Goal: Task Accomplishment & Management: Complete application form

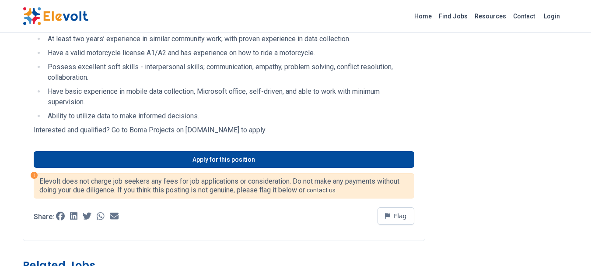
scroll to position [840, 0]
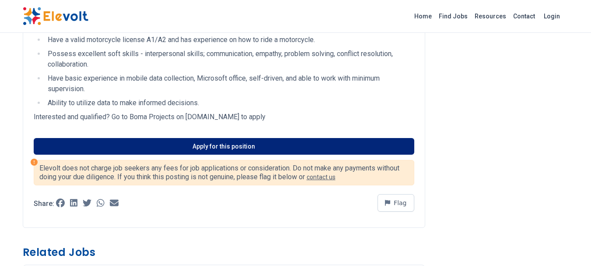
click at [207, 138] on link "Apply for this position" at bounding box center [224, 146] width 381 height 17
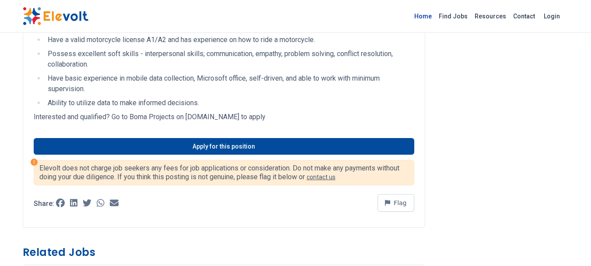
click at [430, 18] on link "Home" at bounding box center [423, 16] width 25 height 14
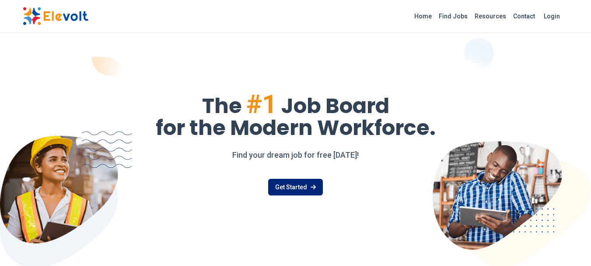
click at [307, 185] on link "Get Started" at bounding box center [295, 187] width 55 height 17
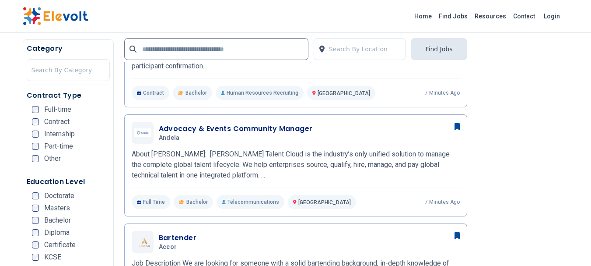
scroll to position [290, 0]
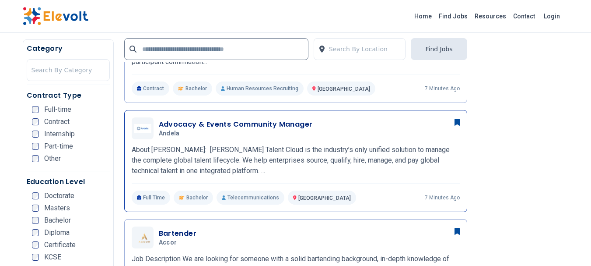
click at [176, 123] on h3 "Advocacy & Events Community Manager" at bounding box center [236, 124] width 154 height 11
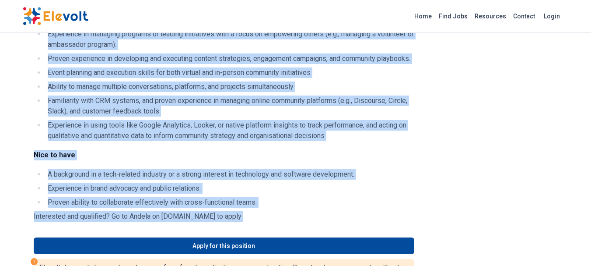
scroll to position [711, 0]
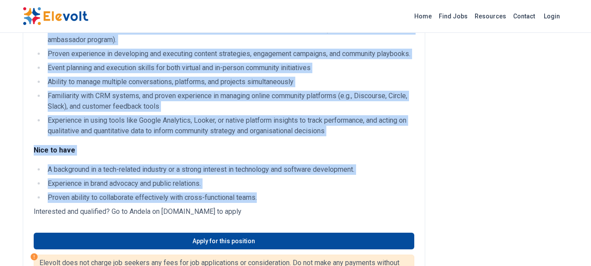
drag, startPoint x: 35, startPoint y: 122, endPoint x: 268, endPoint y: 208, distance: 249.3
copy div "Andela Talent Cloud is the industry’s only unified solution to manage the compl…"
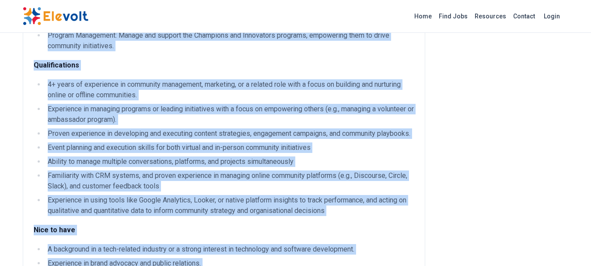
scroll to position [609, 0]
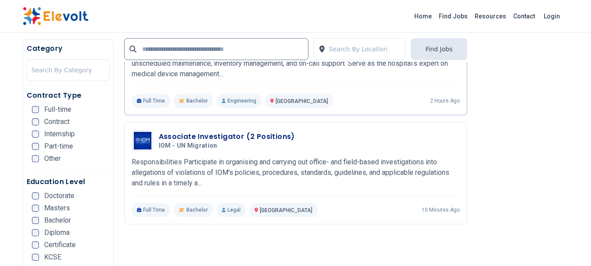
scroll to position [609, 0]
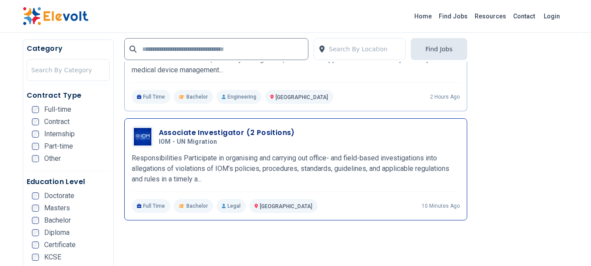
click at [178, 138] on span "IOM - UN Migration" at bounding box center [188, 142] width 59 height 8
click at [172, 131] on h3 "Associate Investigator (2 Positions)" at bounding box center [227, 132] width 136 height 11
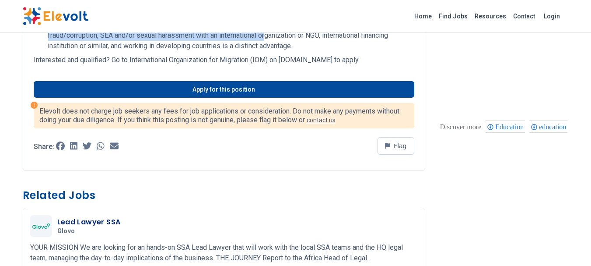
scroll to position [406, 0]
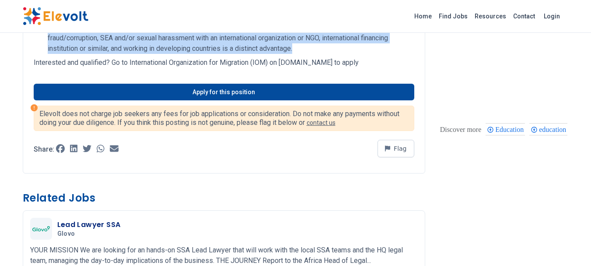
drag, startPoint x: 43, startPoint y: 119, endPoint x: 300, endPoint y: 45, distance: 267.5
copy div "Participate in organising and carrying out office- and field-based investigatio…"
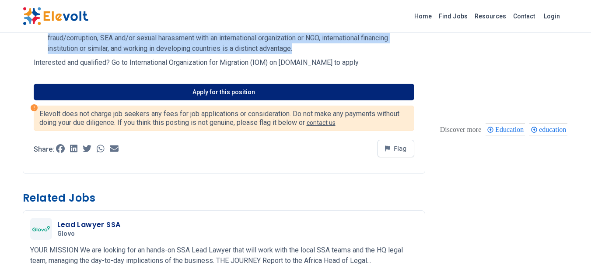
click at [244, 100] on link "Apply for this position" at bounding box center [224, 92] width 381 height 17
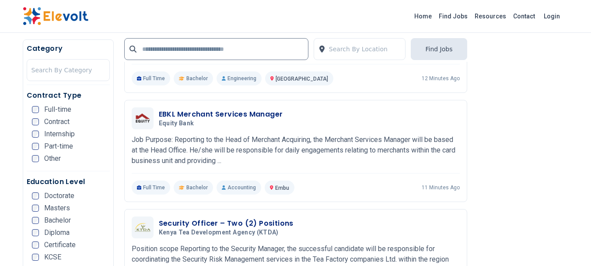
scroll to position [930, 0]
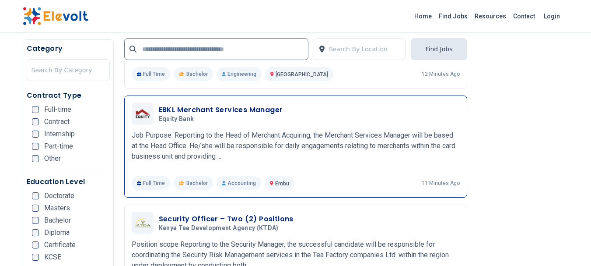
click at [177, 109] on h3 "EBKL Merchant Services Manager" at bounding box center [221, 110] width 124 height 11
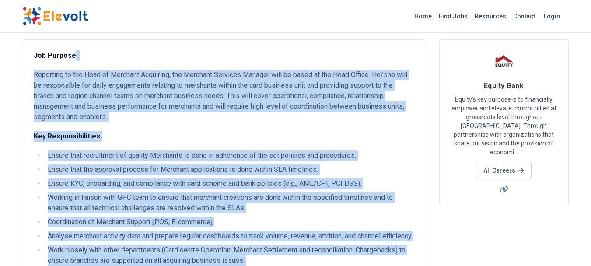
scroll to position [46, 0]
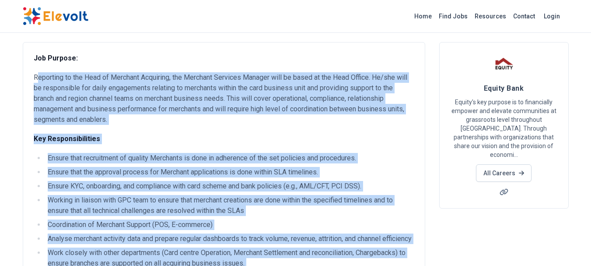
drag, startPoint x: 174, startPoint y: 185, endPoint x: 36, endPoint y: 75, distance: 176.3
copy div "eporting to the Head of Merchant Acquiring, the Merchant Services Manager will …"
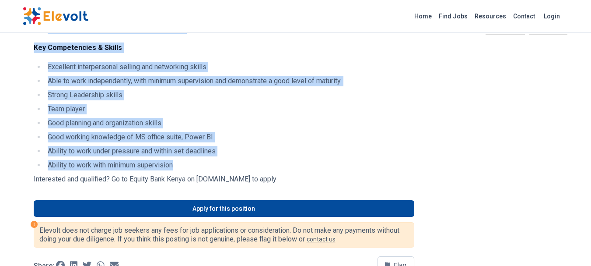
scroll to position [518, 0]
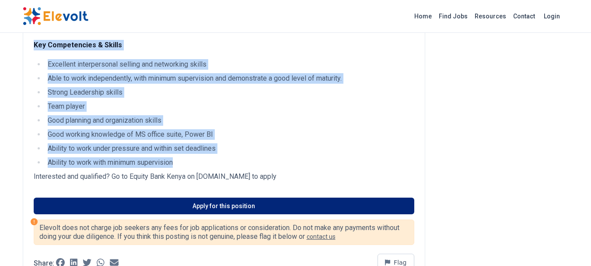
click at [223, 214] on link "Apply for this position" at bounding box center [224, 205] width 381 height 17
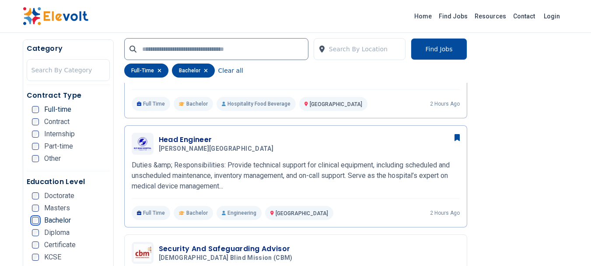
scroll to position [426, 0]
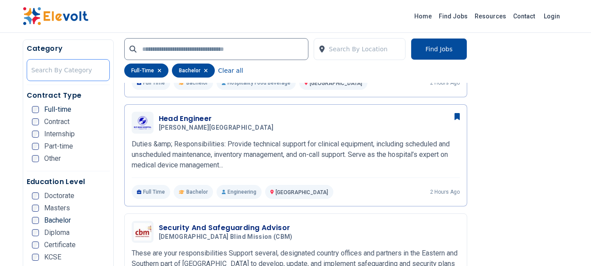
click at [56, 67] on div at bounding box center [69, 70] width 74 height 18
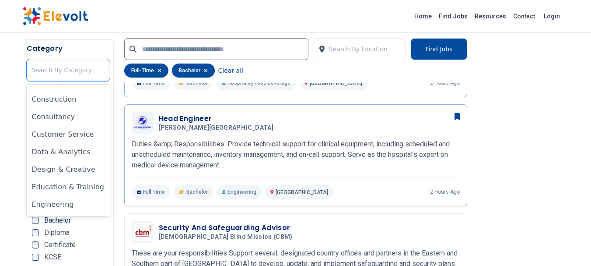
scroll to position [118, 0]
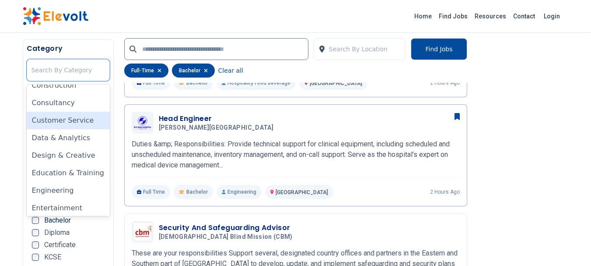
click at [81, 122] on div "Customer Service" at bounding box center [68, 121] width 83 height 18
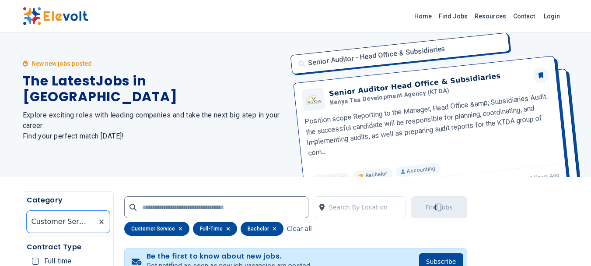
scroll to position [0, 0]
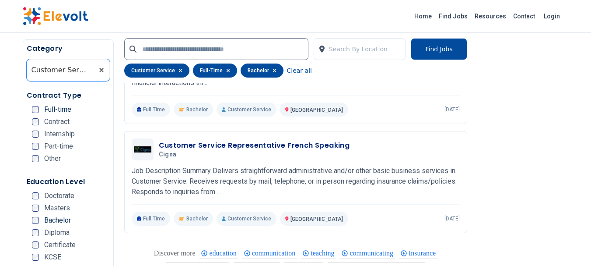
scroll to position [621, 0]
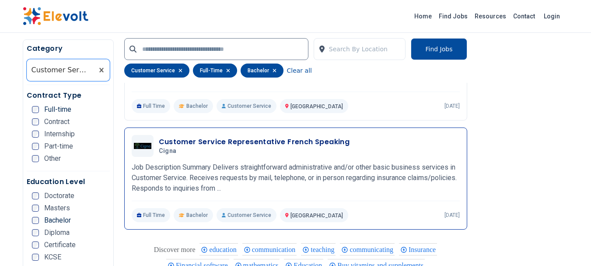
click at [190, 145] on h3 "Customer Service Representative French Speaking" at bounding box center [254, 142] width 191 height 11
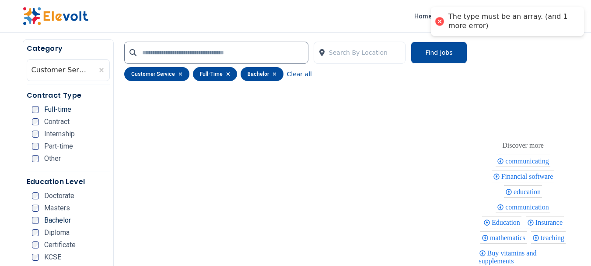
scroll to position [165, 0]
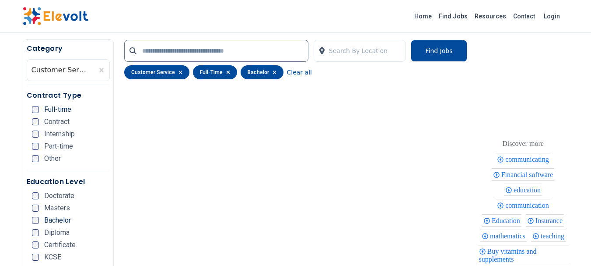
click at [179, 72] on icon "button" at bounding box center [181, 72] width 4 height 4
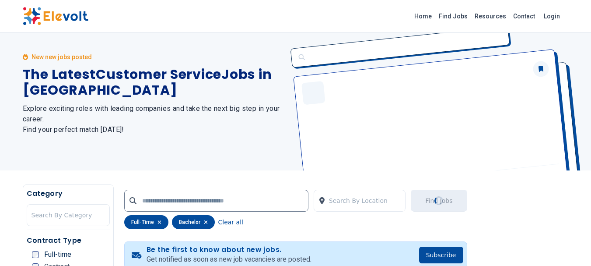
scroll to position [0, 0]
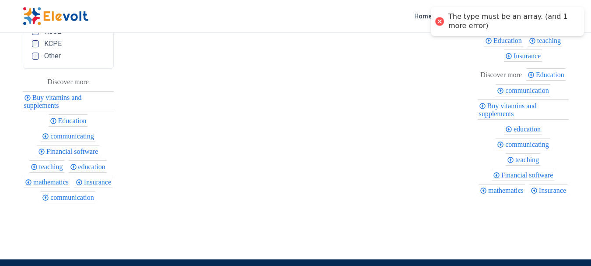
scroll to position [574, 0]
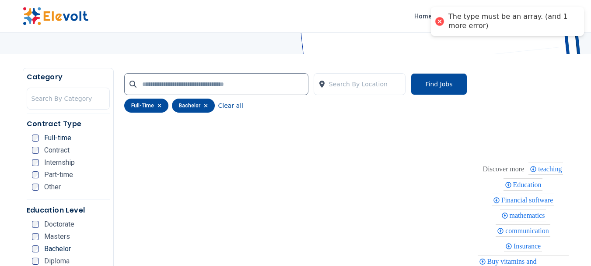
scroll to position [126, 0]
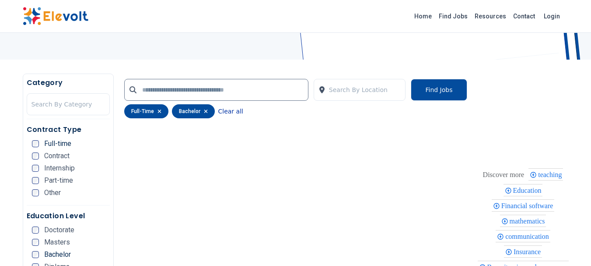
click at [230, 112] on button "Clear all" at bounding box center [230, 111] width 25 height 14
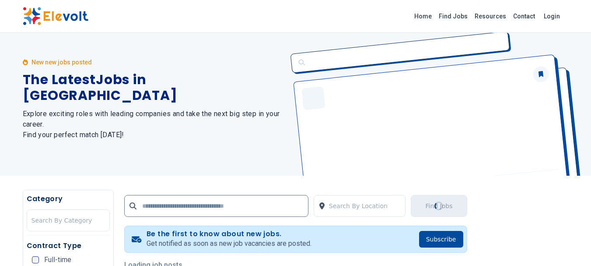
scroll to position [0, 0]
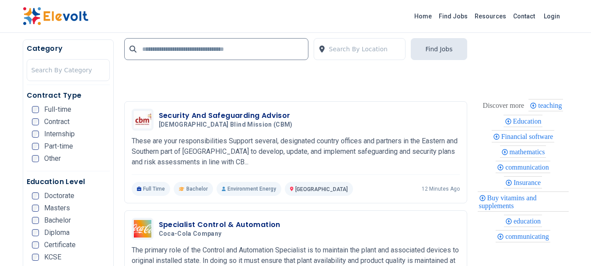
scroll to position [817, 0]
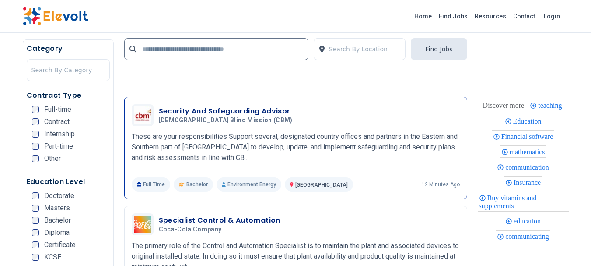
click at [222, 112] on h3 "Security And Safeguarding Advisor" at bounding box center [227, 111] width 137 height 11
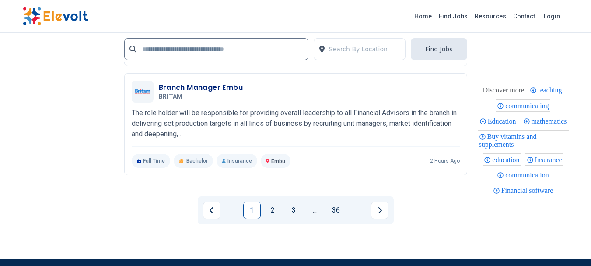
scroll to position [2052, 0]
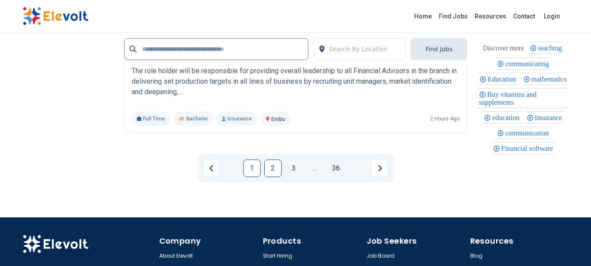
click at [272, 162] on link "2" at bounding box center [273, 168] width 18 height 18
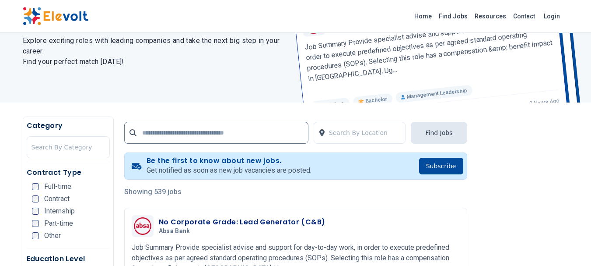
drag, startPoint x: 595, startPoint y: 42, endPoint x: 595, endPoint y: 27, distance: 15.8
